Goal: Information Seeking & Learning: Learn about a topic

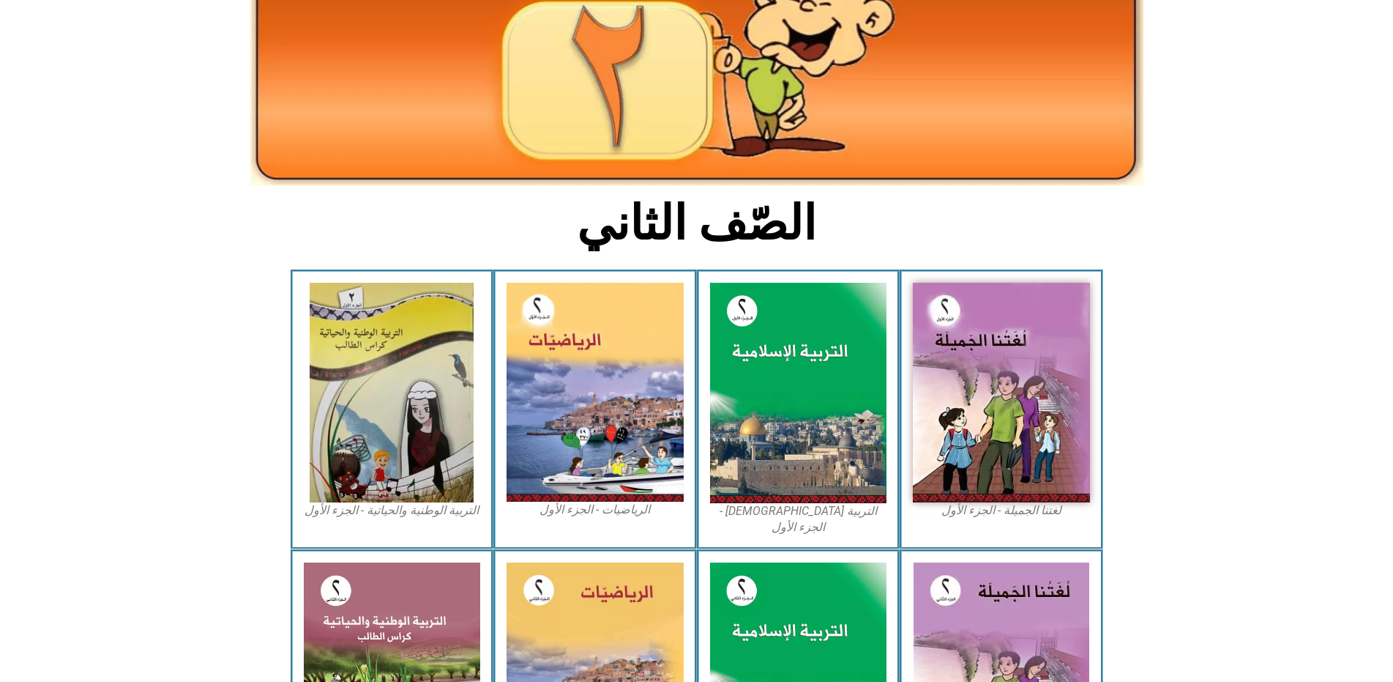
scroll to position [220, 0]
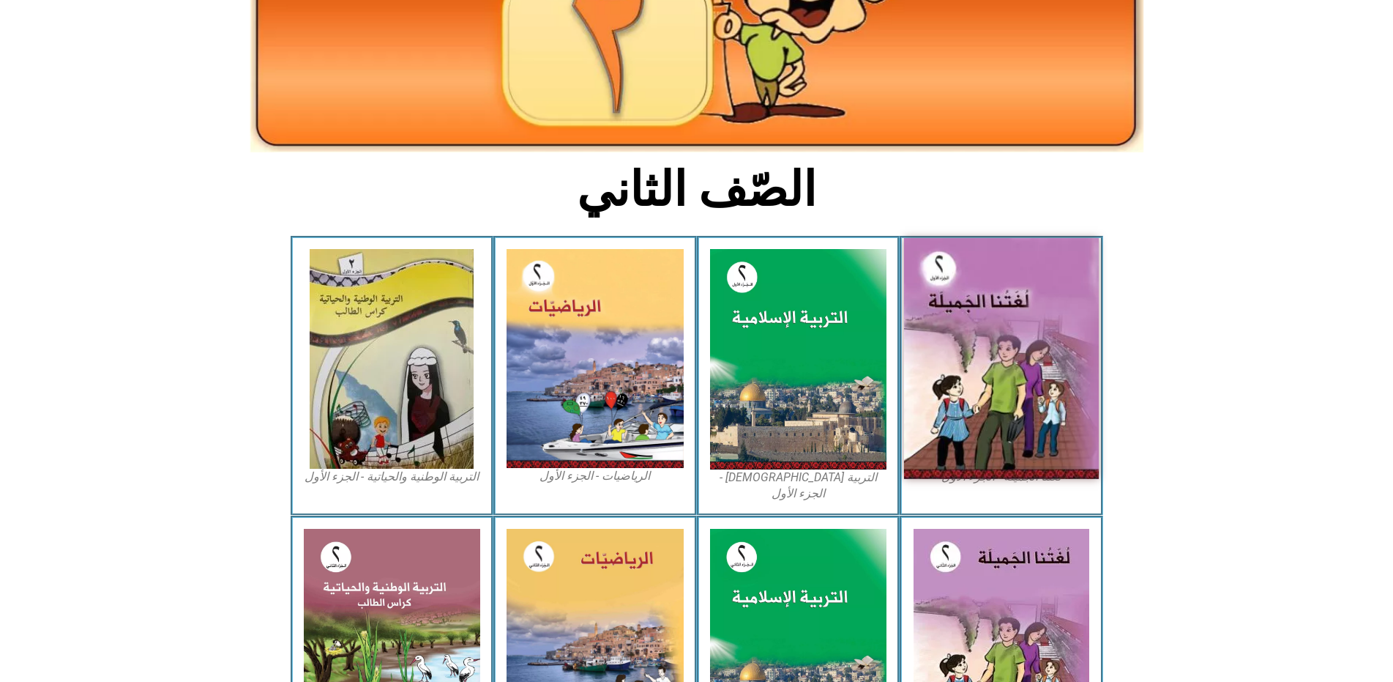
click at [983, 312] on img at bounding box center [1001, 358] width 195 height 241
click at [991, 285] on img at bounding box center [1001, 358] width 195 height 241
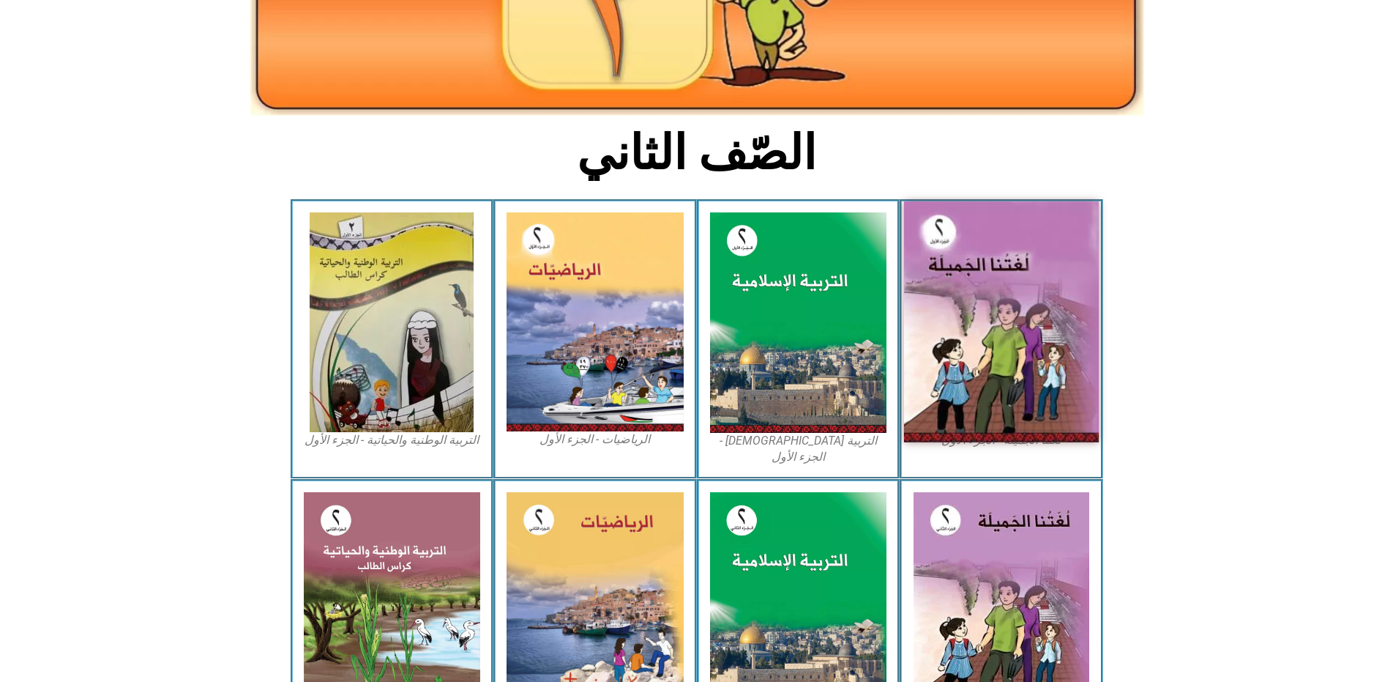
click at [991, 285] on img at bounding box center [1001, 321] width 195 height 241
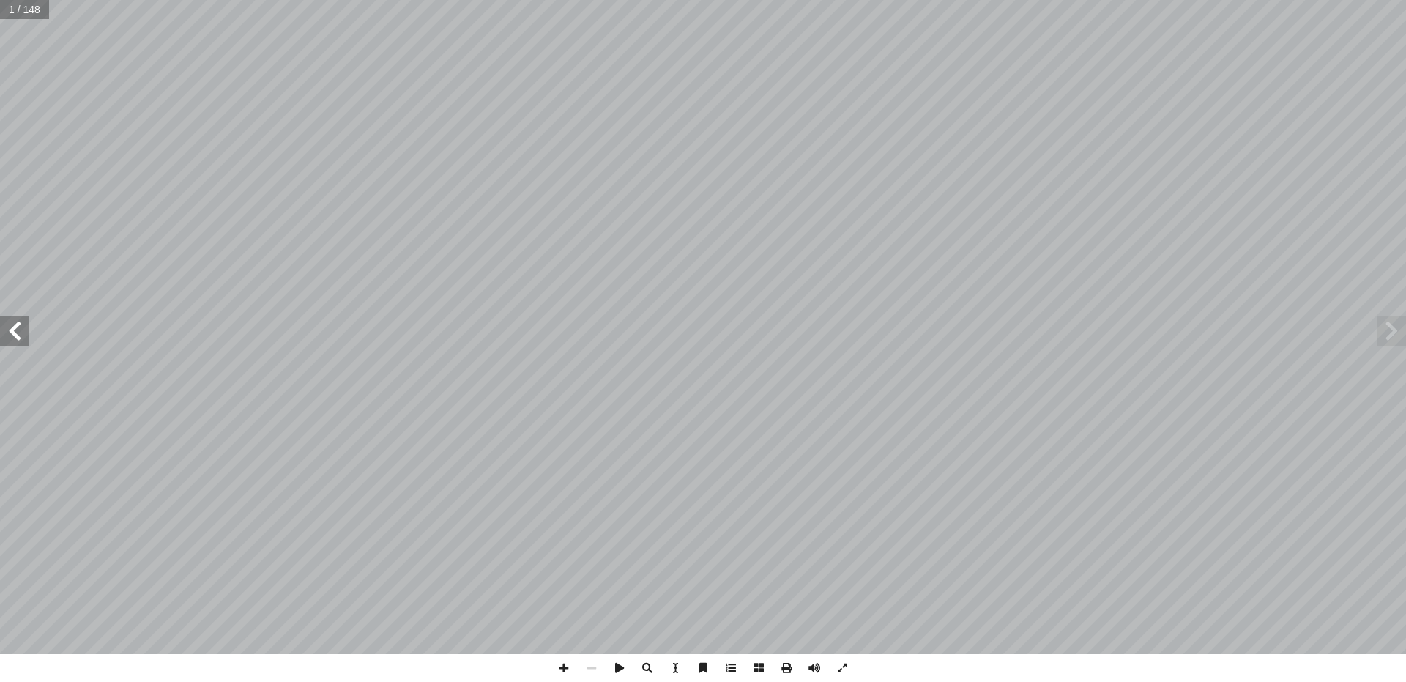
click at [21, 327] on span at bounding box center [14, 330] width 29 height 29
